Goal: Task Accomplishment & Management: Manage account settings

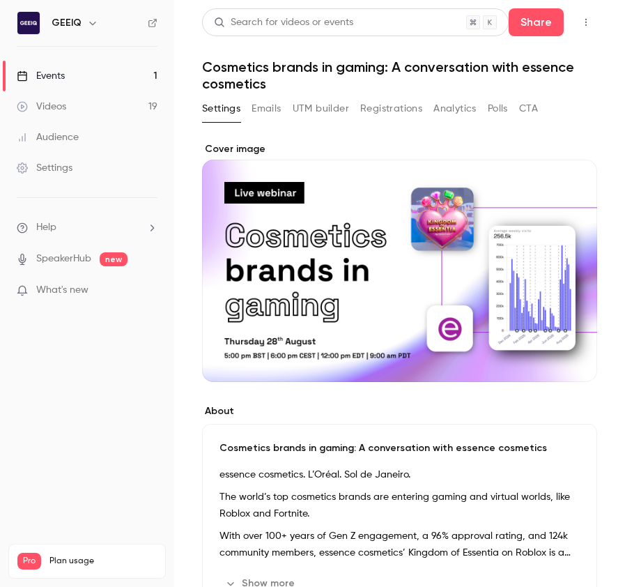
click at [265, 105] on button "Emails" at bounding box center [266, 109] width 29 height 22
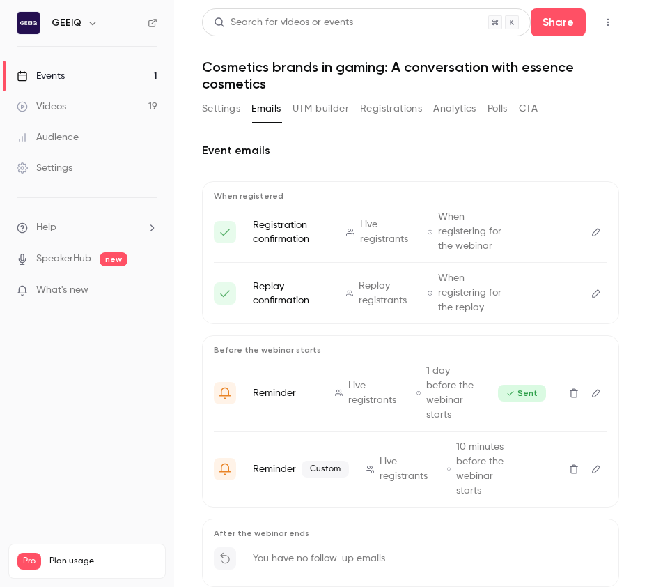
click at [410, 98] on button "Registrations" at bounding box center [391, 109] width 62 height 22
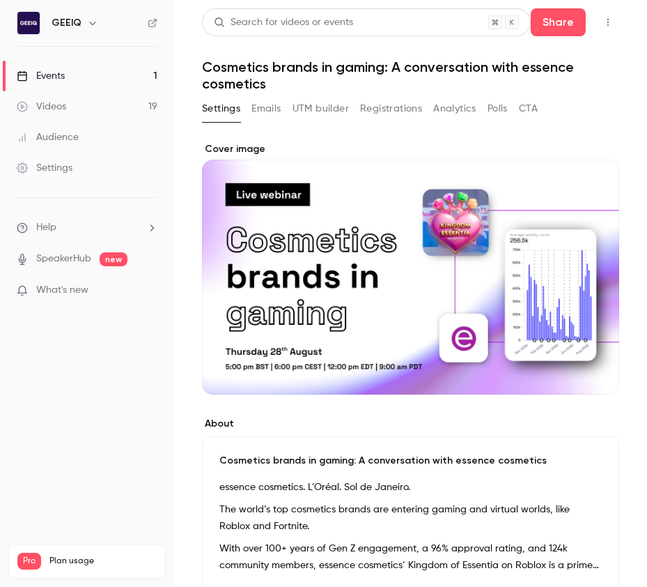
click at [264, 110] on button "Emails" at bounding box center [266, 109] width 29 height 22
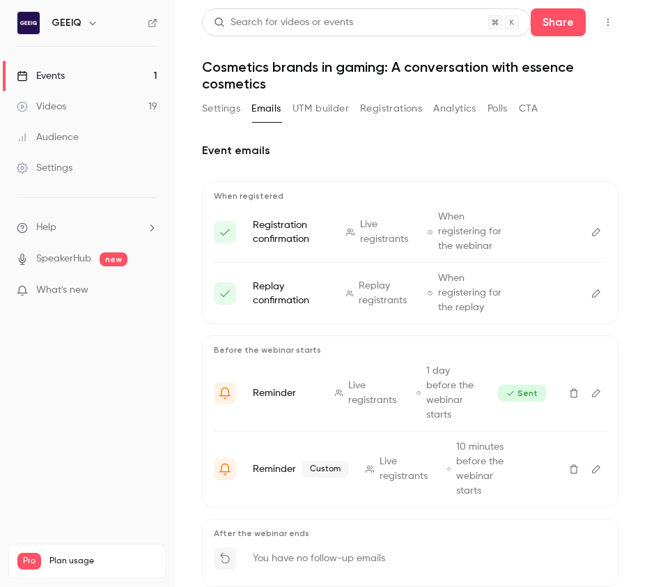
click at [396, 115] on button "Registrations" at bounding box center [391, 109] width 62 height 22
